Goal: Information Seeking & Learning: Check status

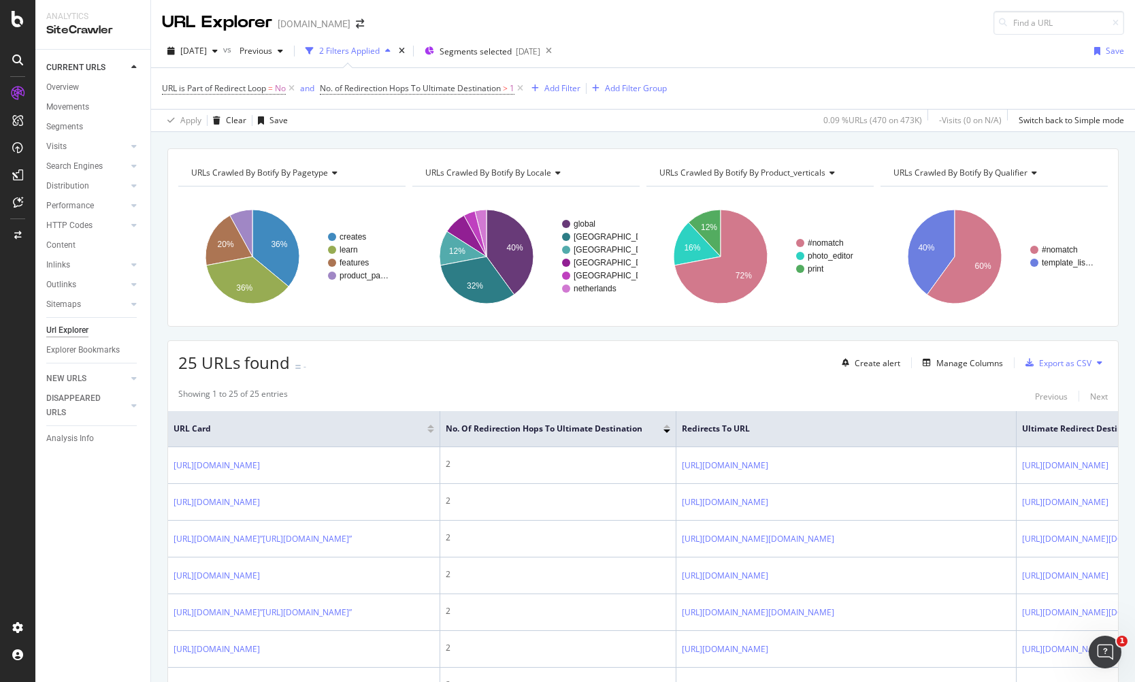
click at [723, 43] on div "[DATE] vs Previous 2 Filters Applied Segments selected [DATE] Save" at bounding box center [643, 53] width 984 height 27
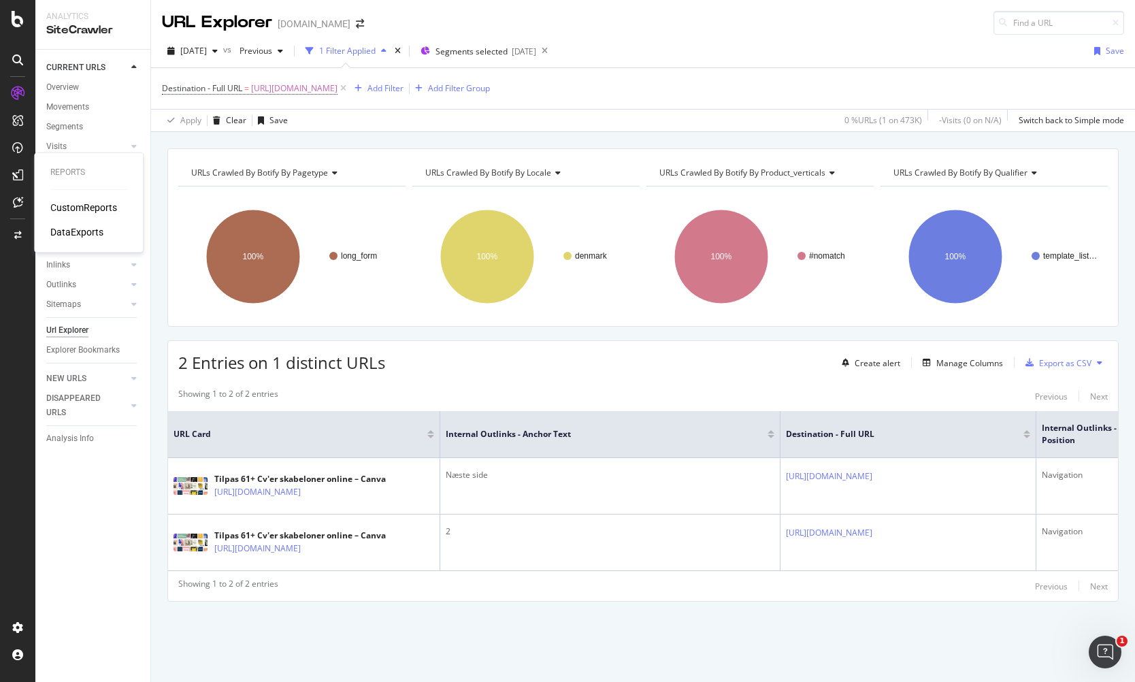
click at [61, 206] on div "CustomReports" at bounding box center [83, 208] width 67 height 14
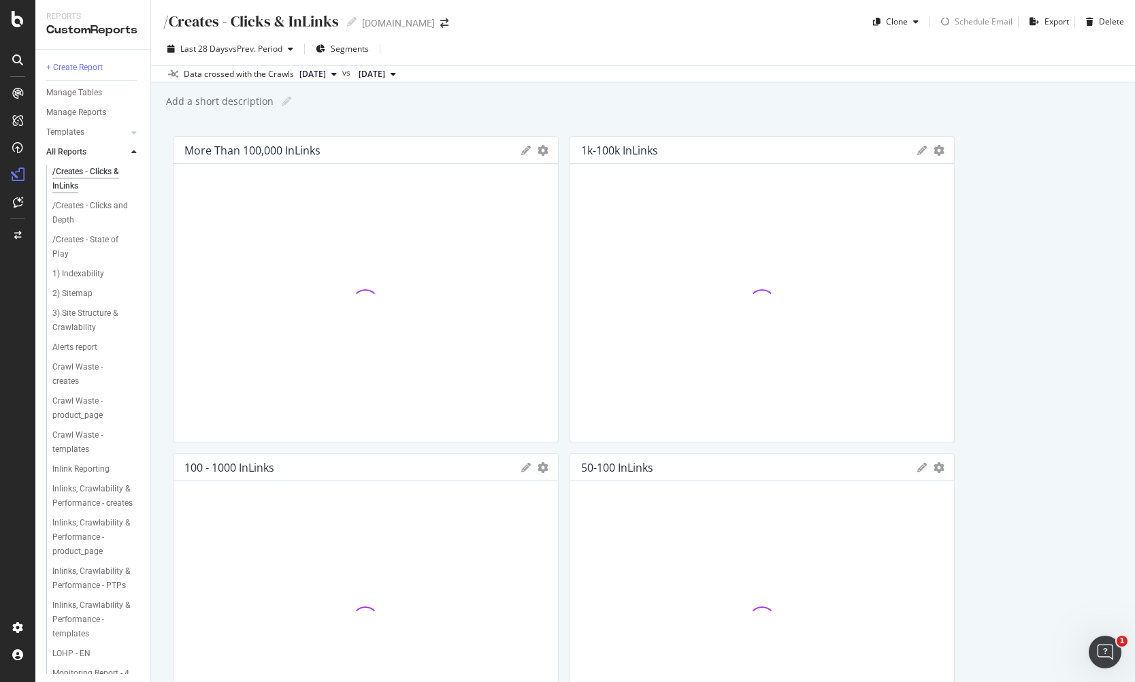
scroll to position [393, 0]
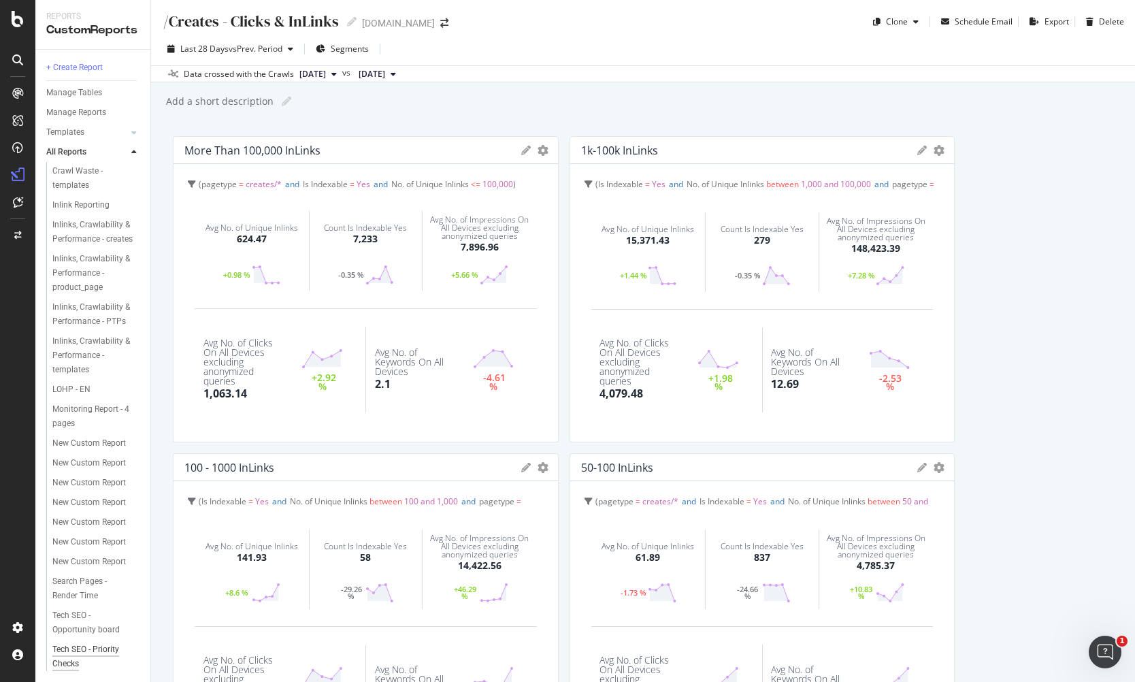
click at [69, 649] on div "Tech SEO - Priority Checks" at bounding box center [91, 656] width 78 height 29
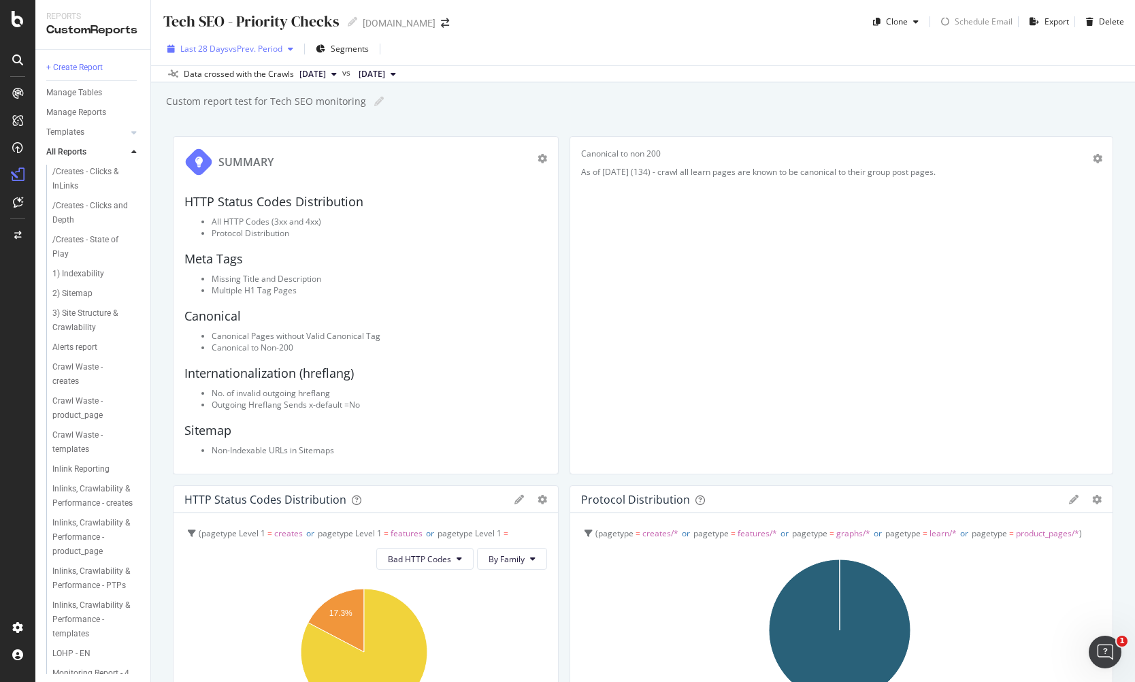
click at [242, 52] on span "vs Prev. Period" at bounding box center [256, 49] width 54 height 12
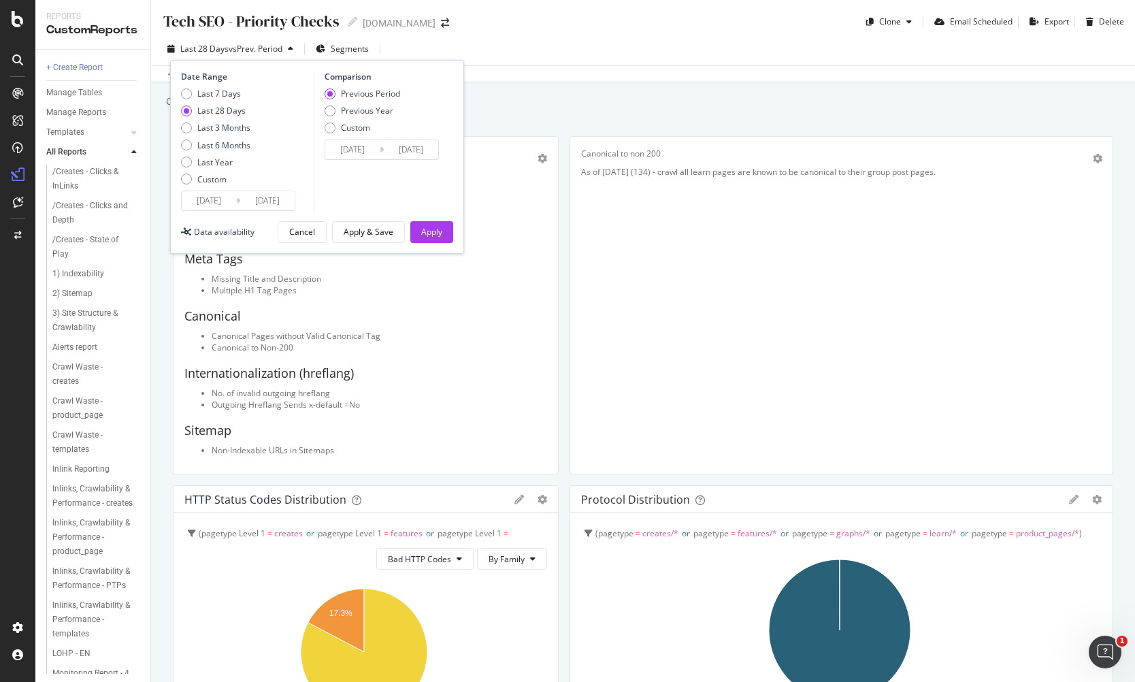
click at [514, 99] on div "Custom report test for Tech SEO monitoring Custom report test for Tech SEO moni…" at bounding box center [650, 101] width 971 height 20
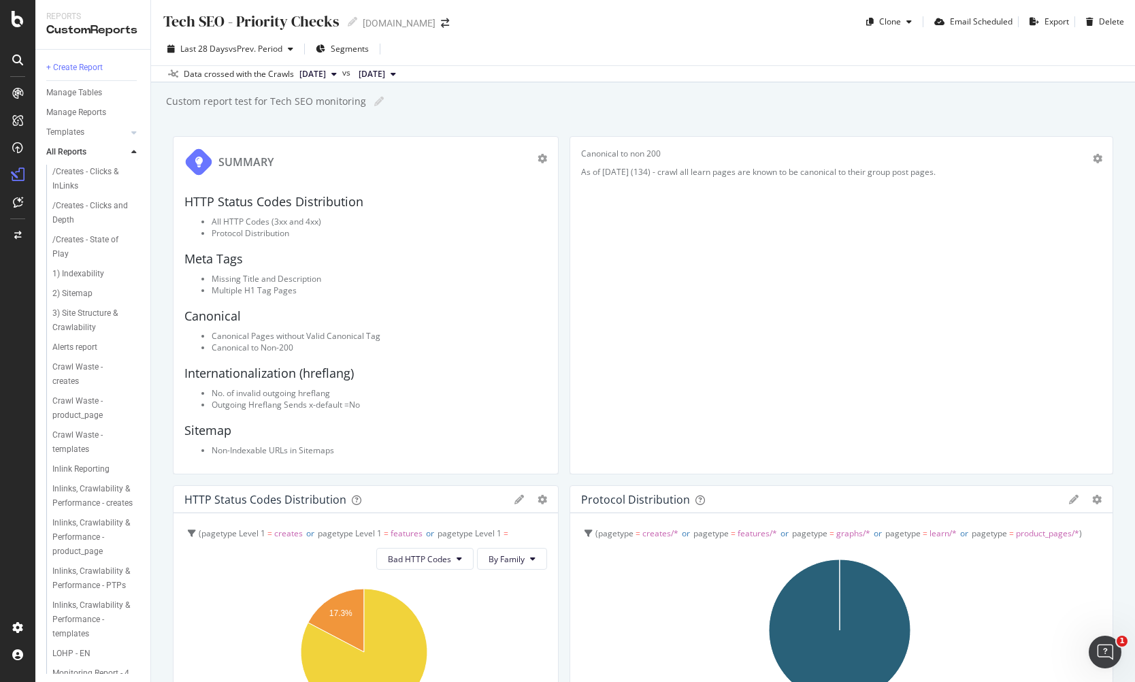
click at [954, 118] on div "Tech SEO - Priority Checks Tech SEO - Priority Checks canva.com Clone Email Sch…" at bounding box center [643, 341] width 984 height 682
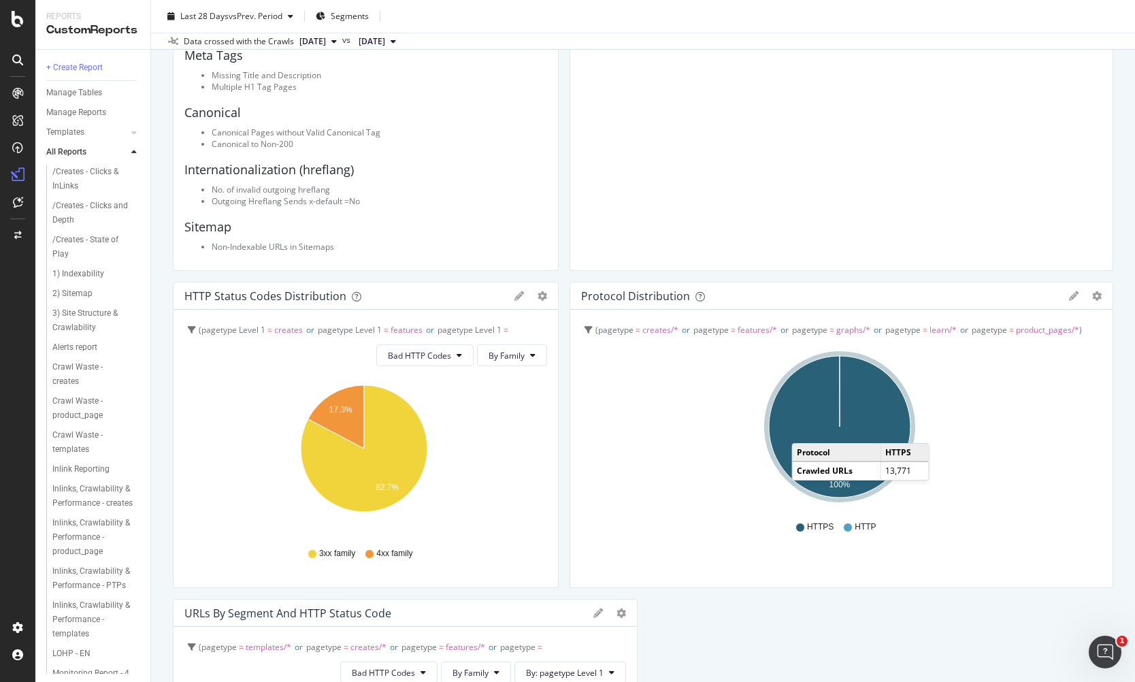
scroll to position [270, 0]
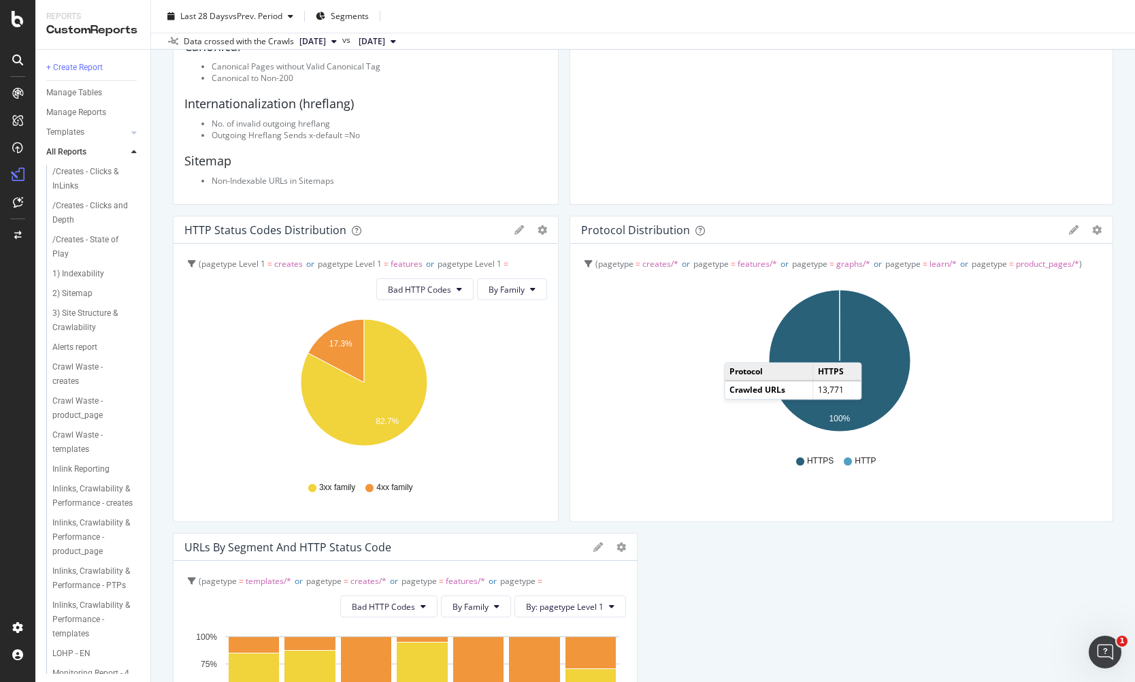
click at [749, 450] on div "HTTPS HTTP" at bounding box center [842, 461] width 508 height 31
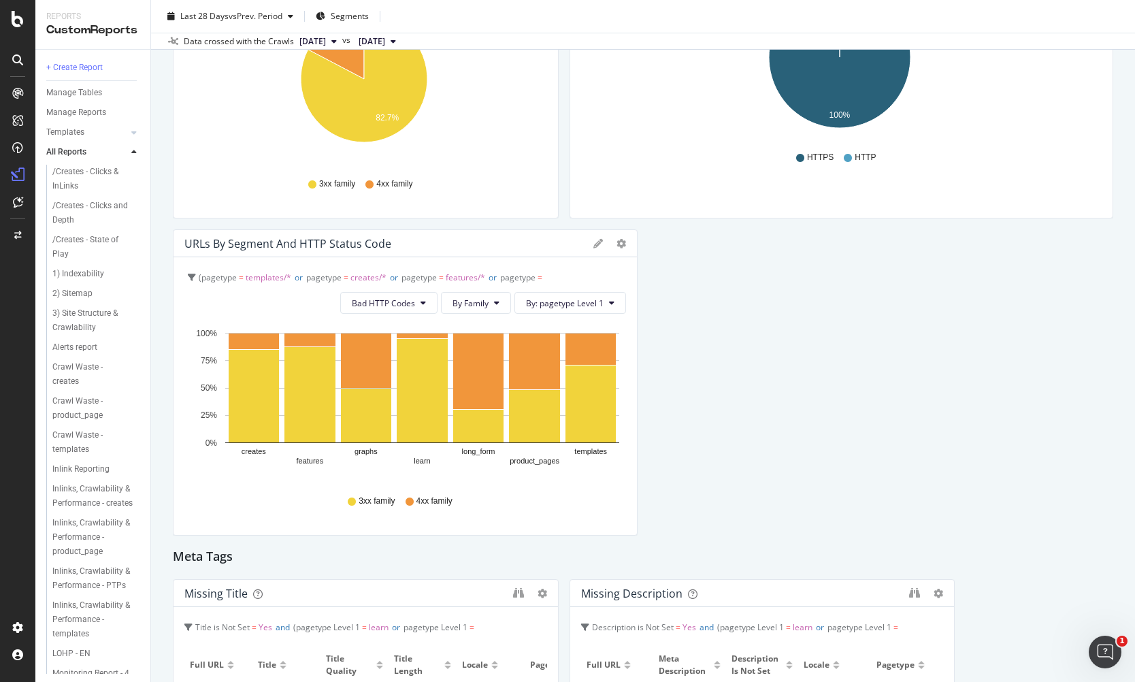
scroll to position [629, 0]
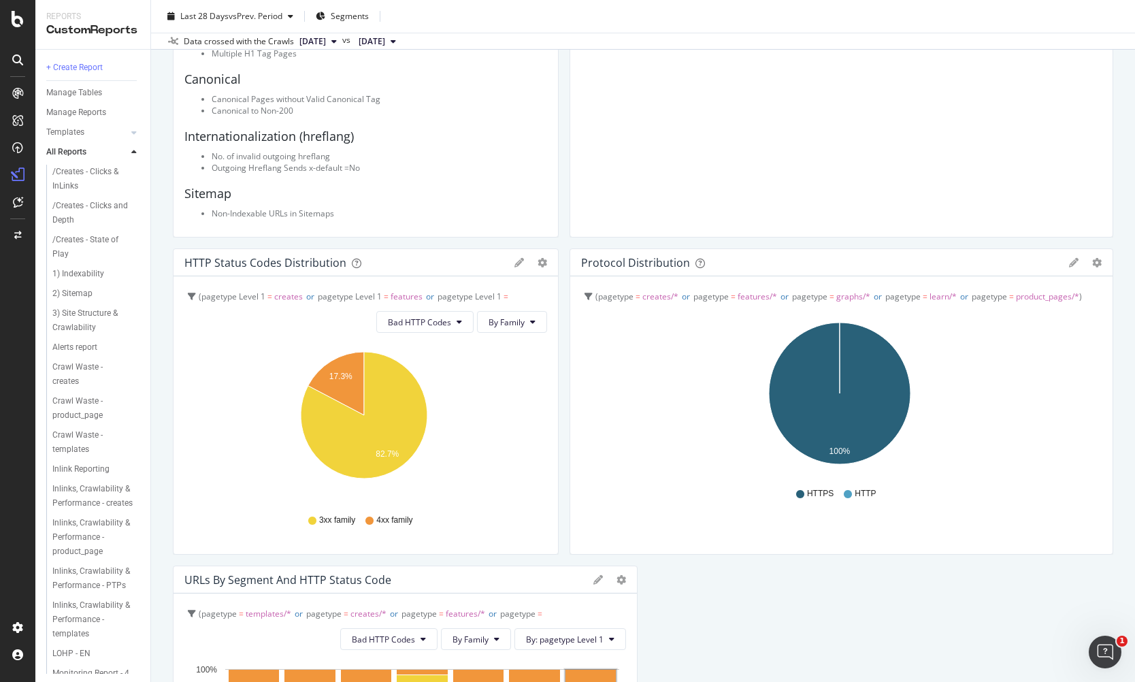
scroll to position [223, 0]
